Goal: Information Seeking & Learning: Find specific fact

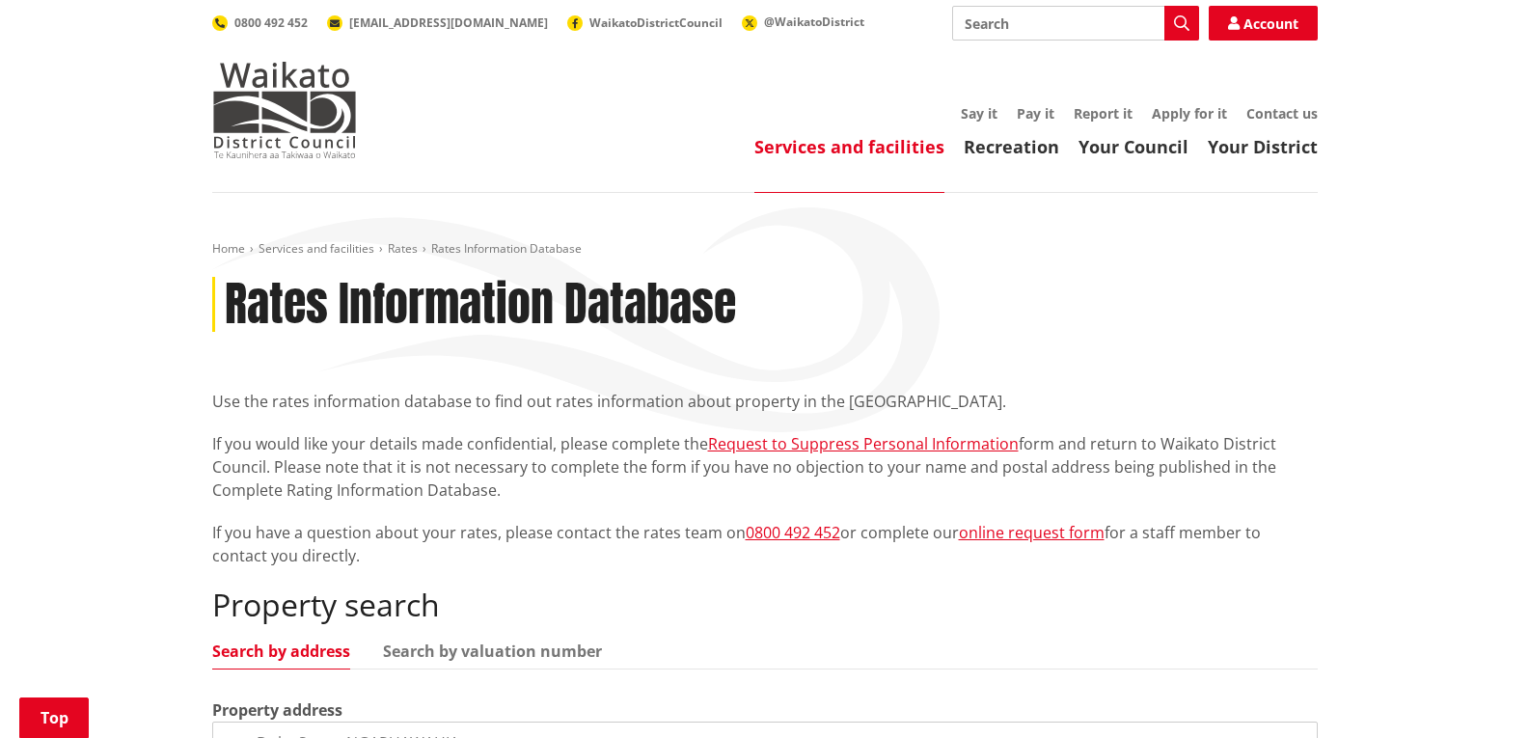
scroll to position [482, 0]
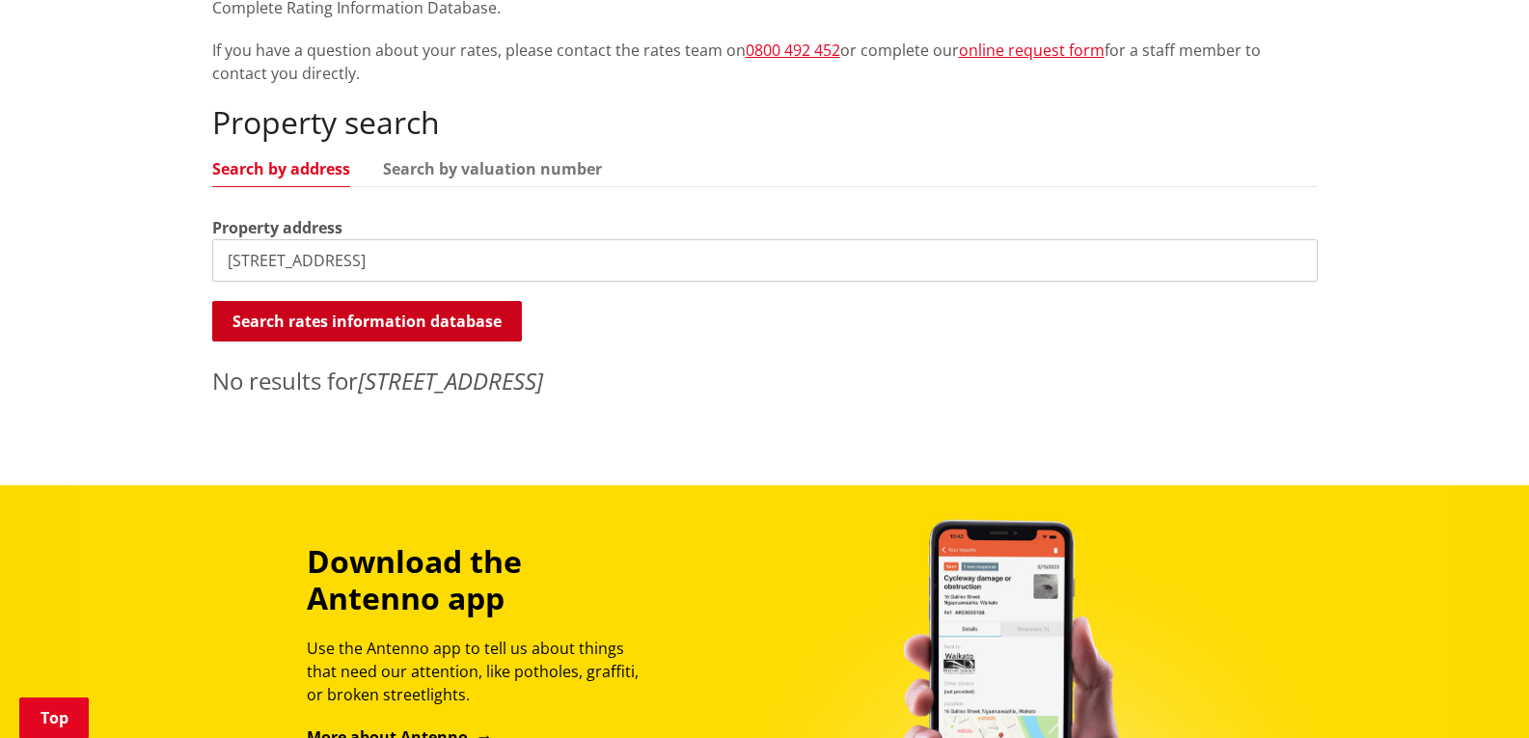
click at [409, 321] on button "Search rates information database" at bounding box center [367, 321] width 310 height 41
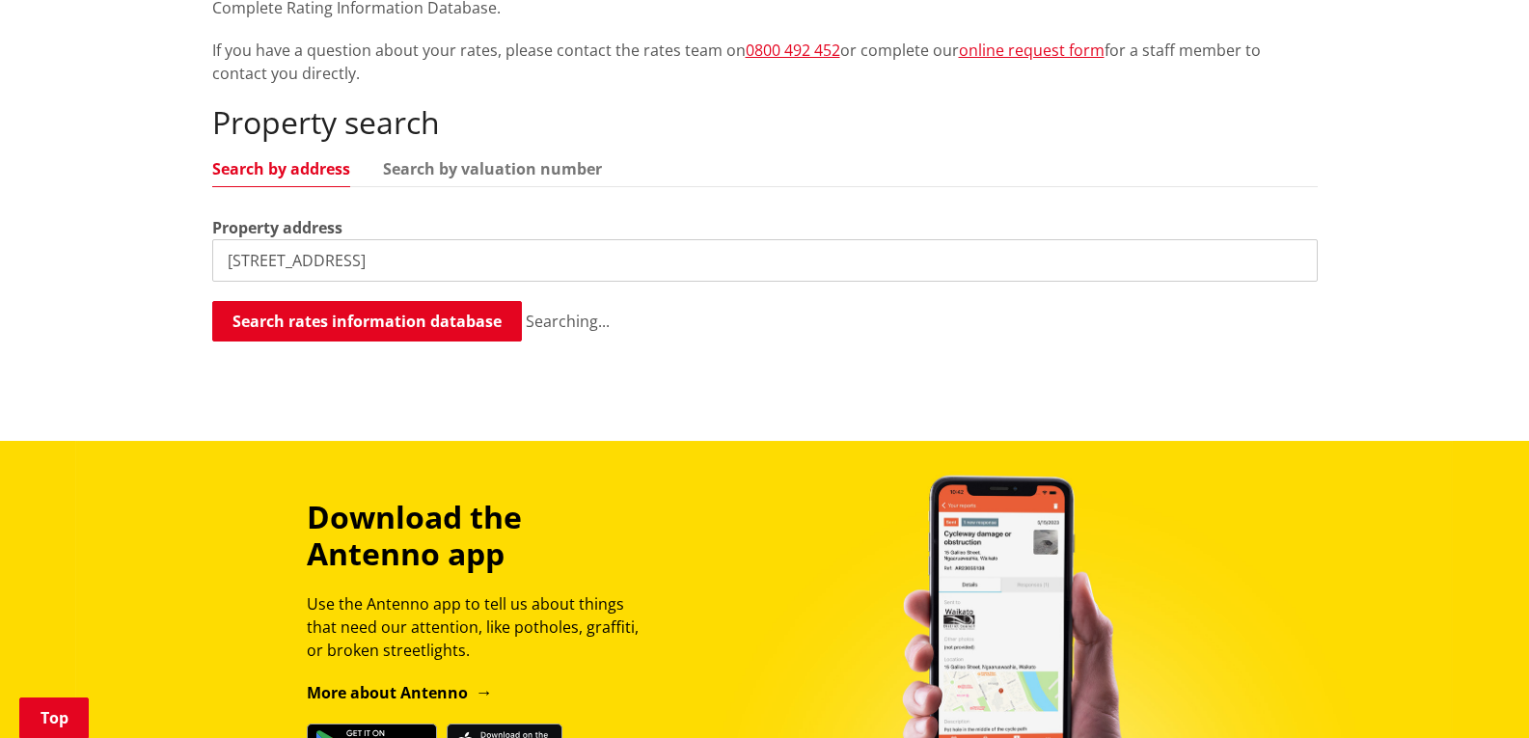
drag, startPoint x: 525, startPoint y: 154, endPoint x: 568, endPoint y: 149, distance: 43.8
click at [561, 149] on div "Property search Search by address Search by valuation number Property address […" at bounding box center [765, 223] width 1106 height 239
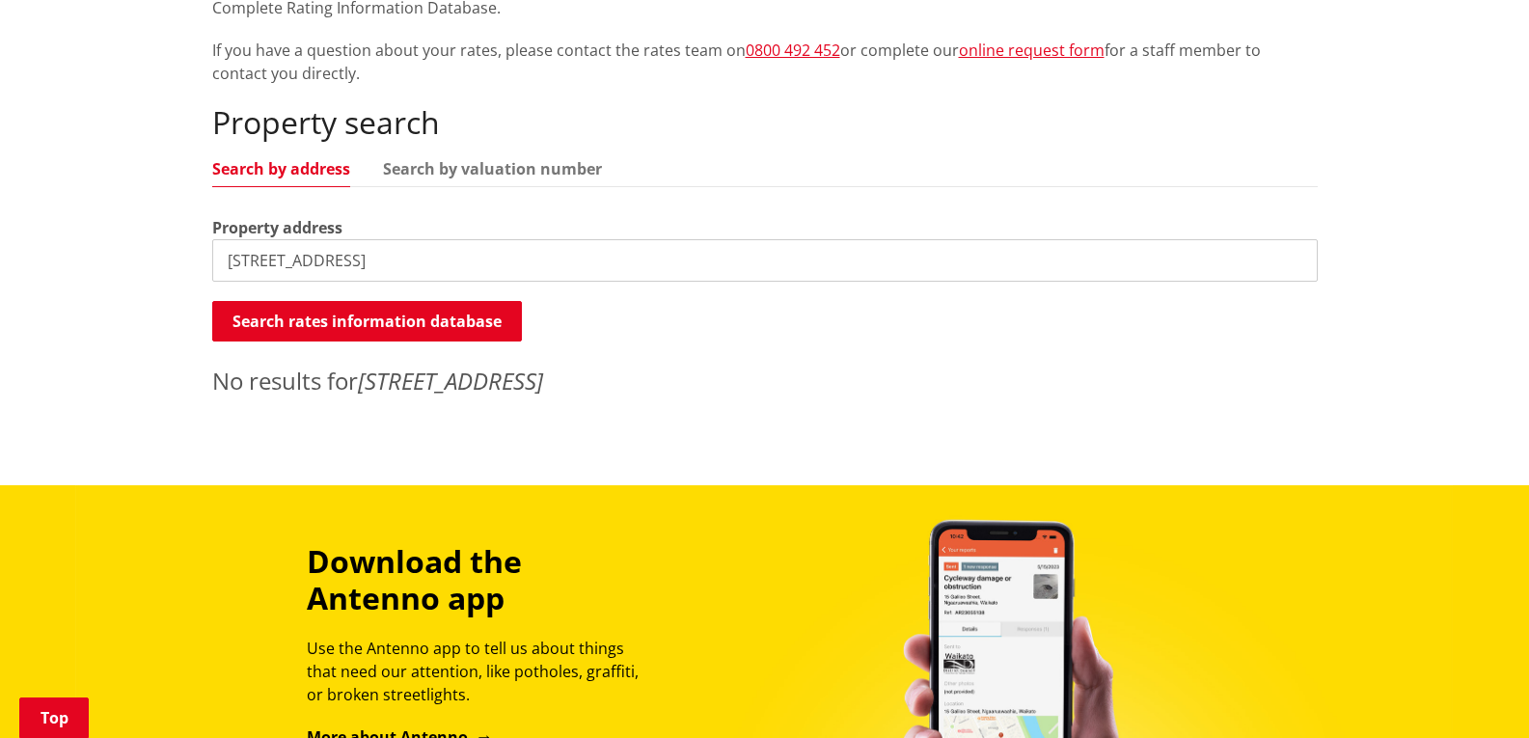
click at [393, 262] on input "[STREET_ADDRESS]" at bounding box center [765, 260] width 1106 height 42
drag, startPoint x: 406, startPoint y: 268, endPoint x: 426, endPoint y: 210, distance: 61.0
click at [73, 297] on div "Home Services and facilities Rates Rates Information Database Rates Information…" at bounding box center [764, 98] width 1529 height 775
click at [464, 269] on input "[STREET_ADDRESS]" at bounding box center [765, 260] width 1106 height 42
click at [502, 161] on link "Search by valuation number" at bounding box center [492, 168] width 219 height 15
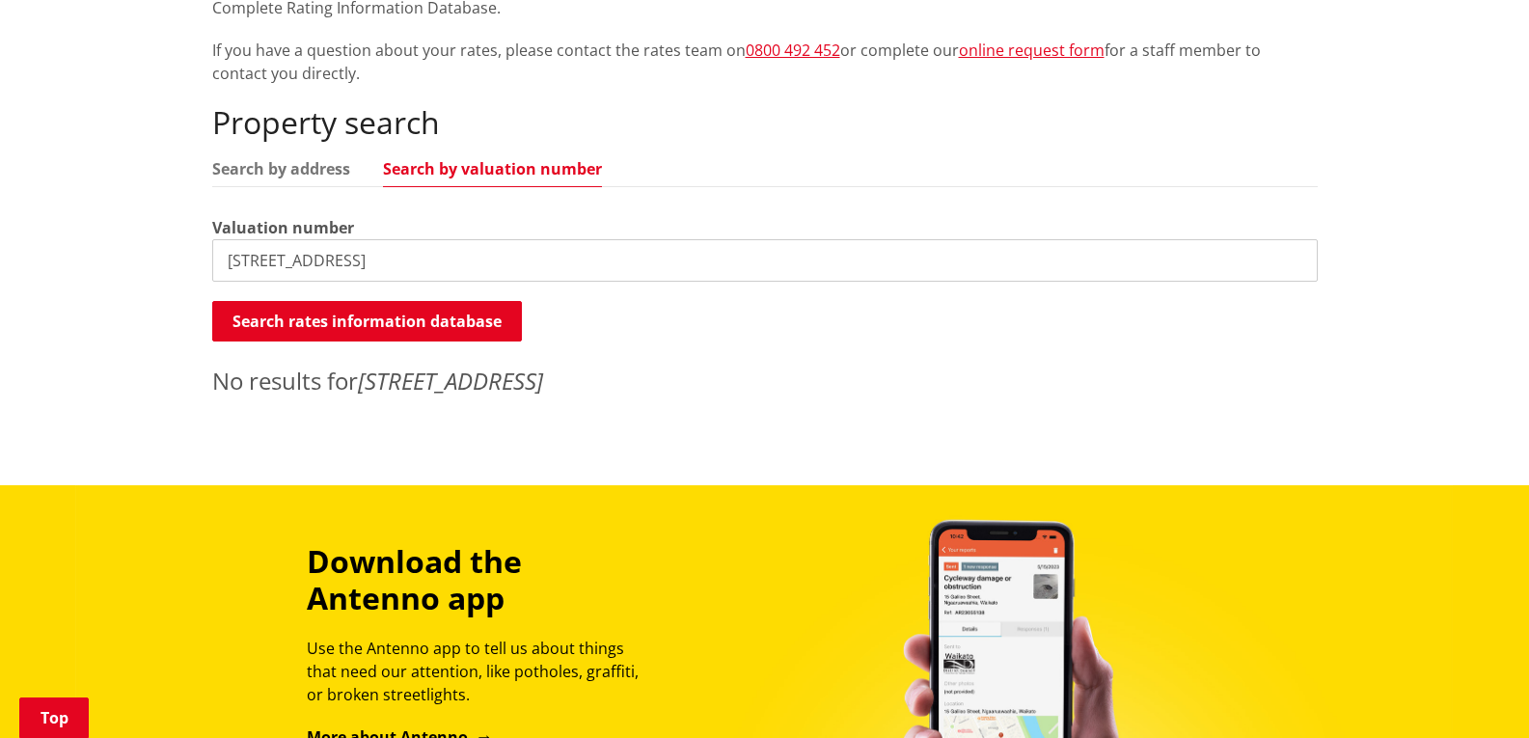
drag, startPoint x: 399, startPoint y: 265, endPoint x: 104, endPoint y: 267, distance: 294.3
click at [104, 267] on div "Home Services and facilities Rates Rates Information Database Rates Information…" at bounding box center [764, 98] width 1529 height 775
paste input "[PHONE_NUMBER]"
click at [339, 261] on input "[PHONE_NUMBER]" at bounding box center [765, 260] width 1106 height 42
click at [254, 264] on input "0422147900" at bounding box center [765, 260] width 1106 height 42
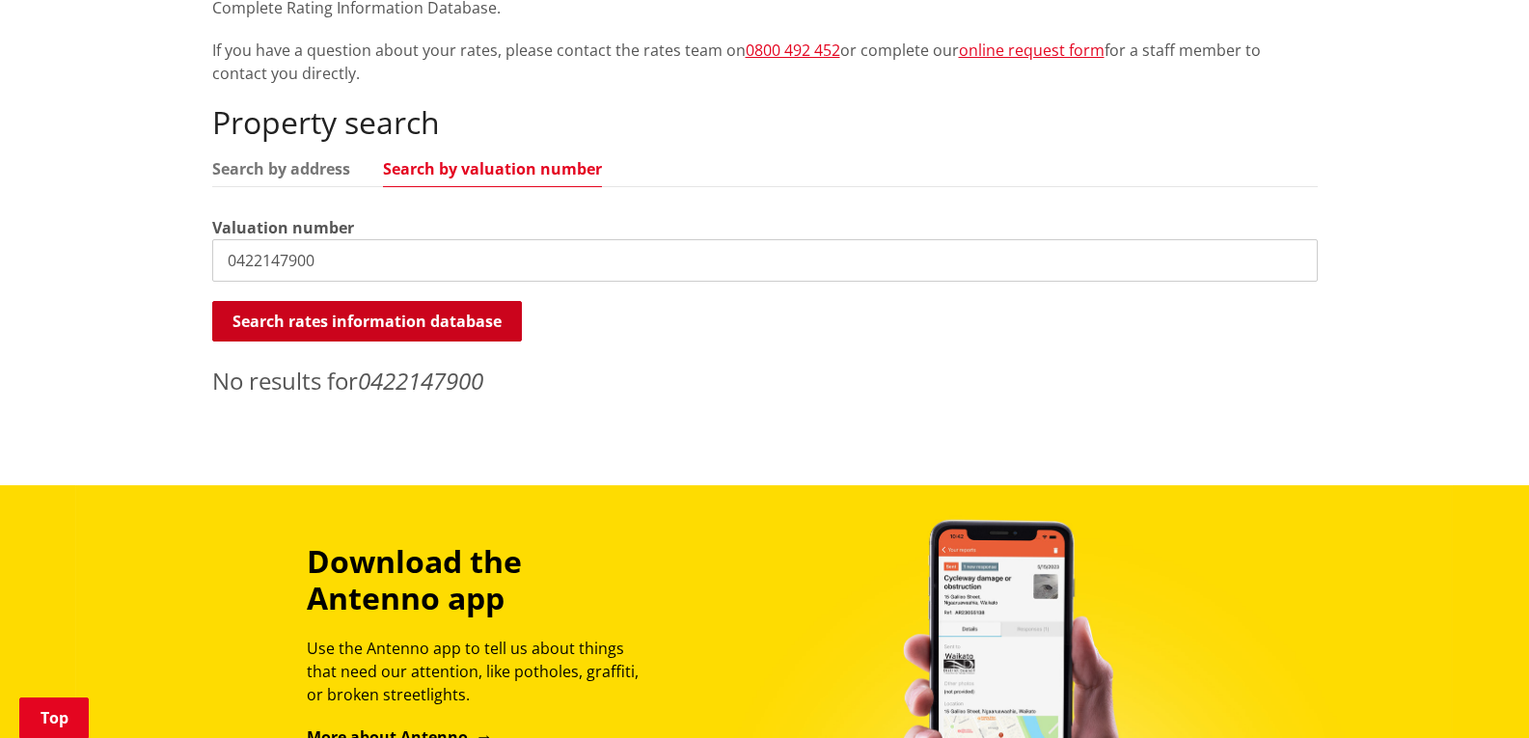
type input "0422147900"
click at [272, 312] on button "Search rates information database" at bounding box center [367, 321] width 310 height 41
